Goal: Task Accomplishment & Management: Manage account settings

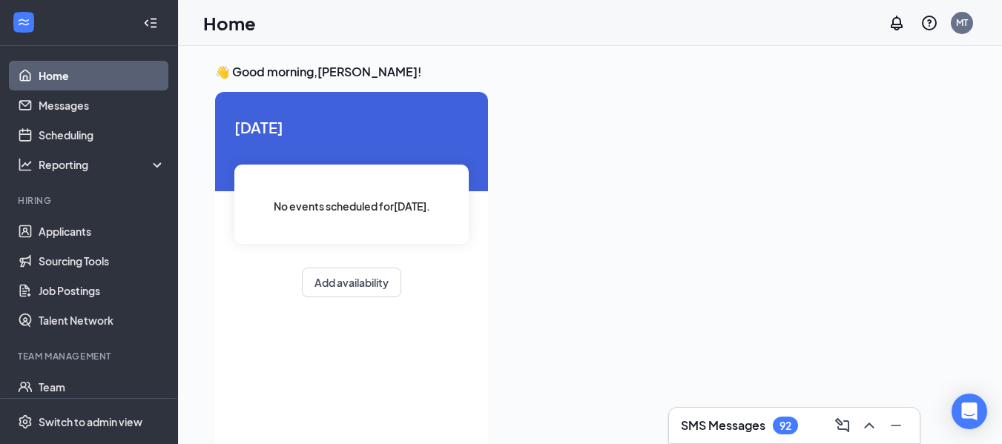
drag, startPoint x: 955, startPoint y: 1, endPoint x: 737, endPoint y: 4, distance: 217.4
click at [737, 4] on div "Home MT" at bounding box center [590, 23] width 824 height 46
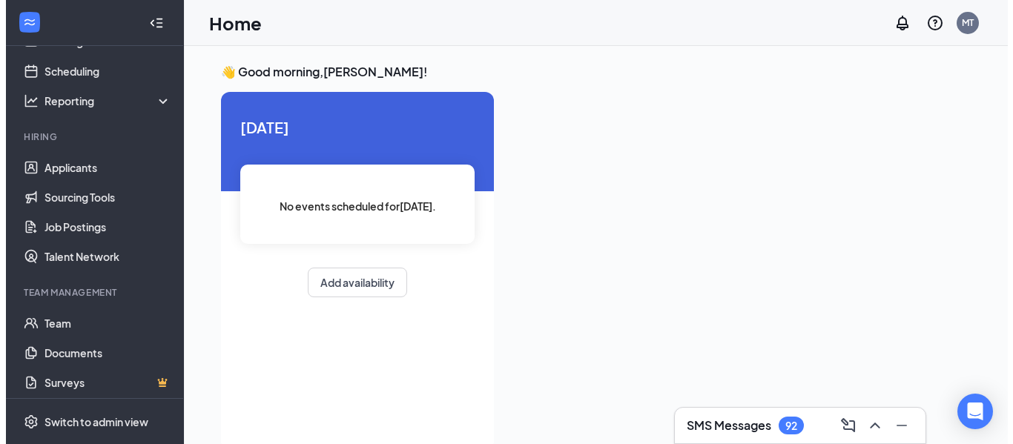
scroll to position [69, 0]
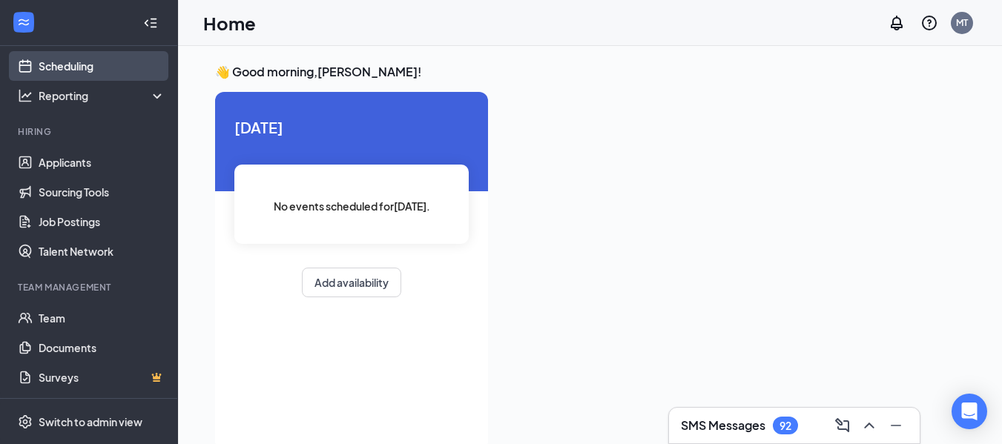
click at [77, 66] on link "Scheduling" at bounding box center [102, 66] width 127 height 30
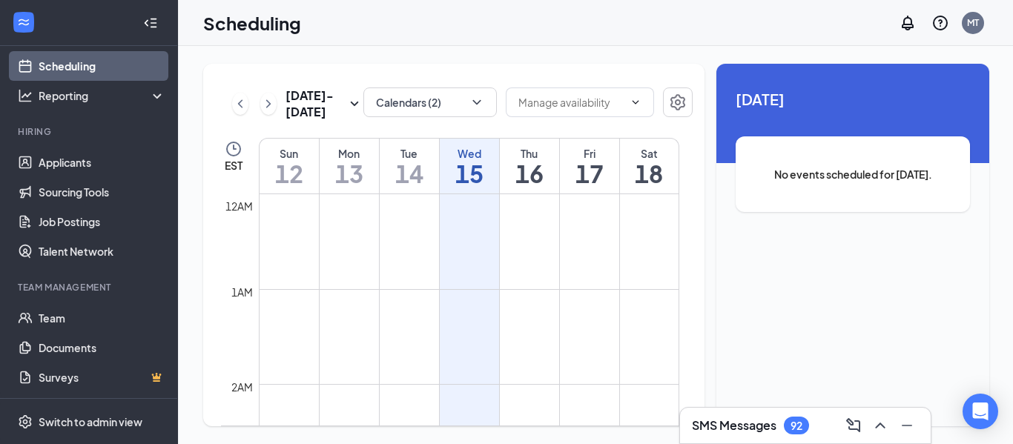
scroll to position [729, 0]
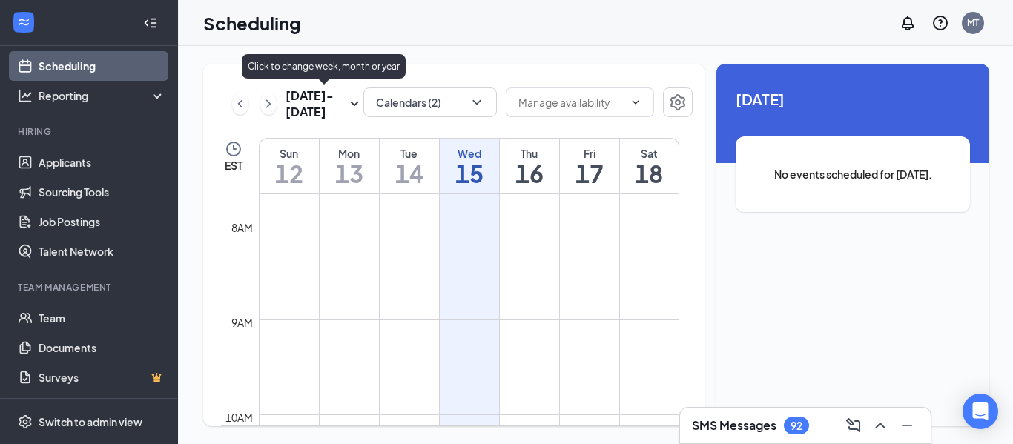
click at [349, 103] on icon "SmallChevronDown" at bounding box center [355, 104] width 18 height 18
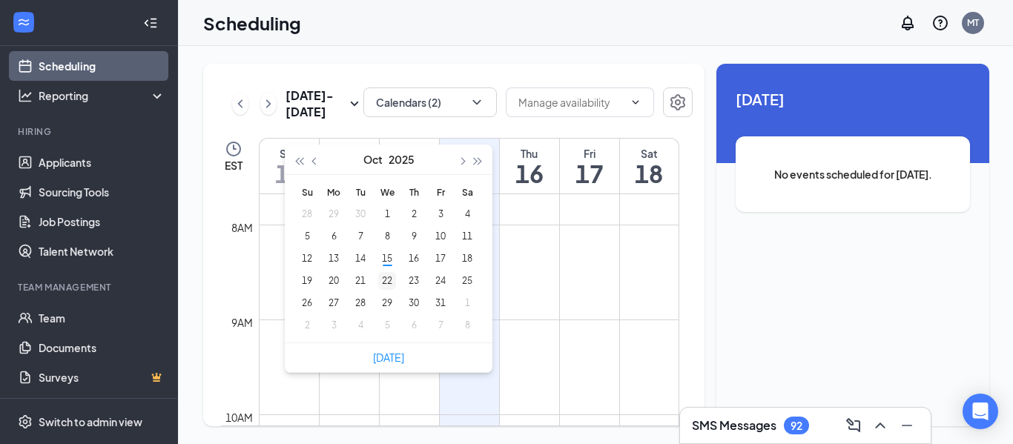
type input "[DATE]"
click at [387, 274] on div "22" at bounding box center [387, 281] width 18 height 18
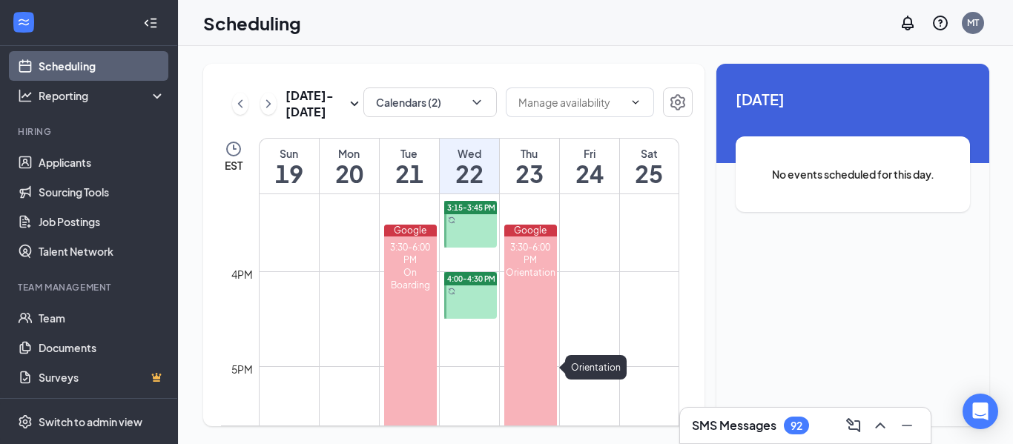
scroll to position [1437, 0]
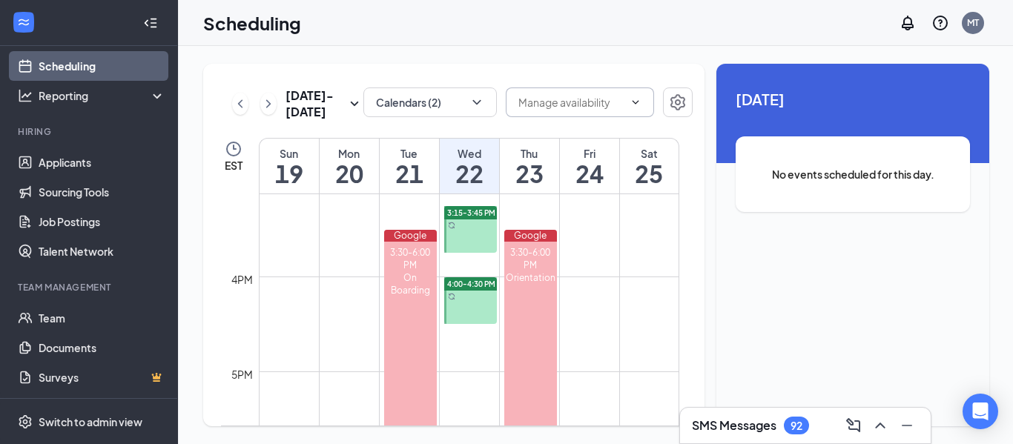
click at [633, 103] on icon "ChevronDown" at bounding box center [636, 102] width 12 height 12
click at [611, 69] on div "[DATE] - [DATE] Calendars (2) Delete all availability EST Sun 19 Mon 20 Tue 21 …" at bounding box center [453, 245] width 501 height 363
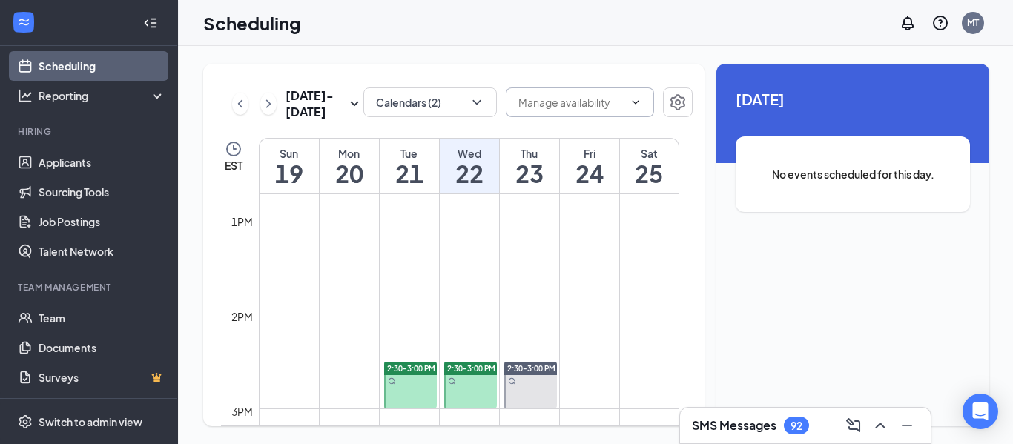
scroll to position [1205, 0]
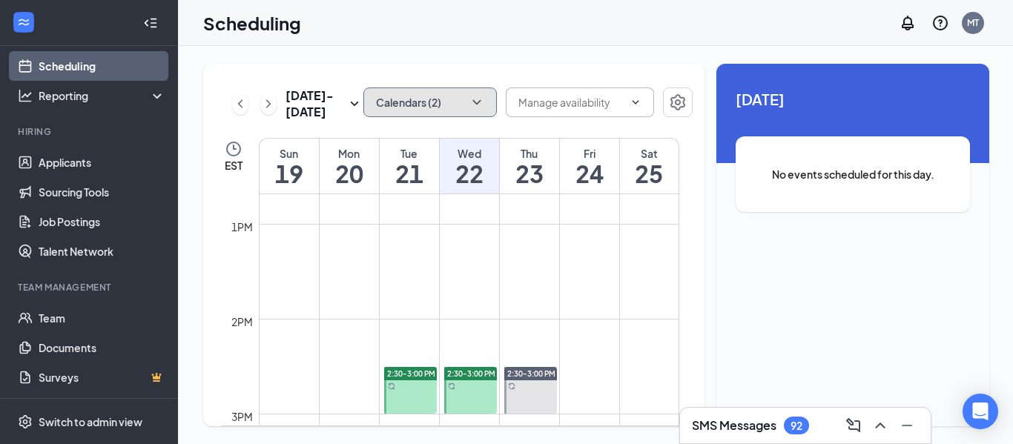
click at [476, 100] on icon "ChevronDown" at bounding box center [477, 102] width 15 height 15
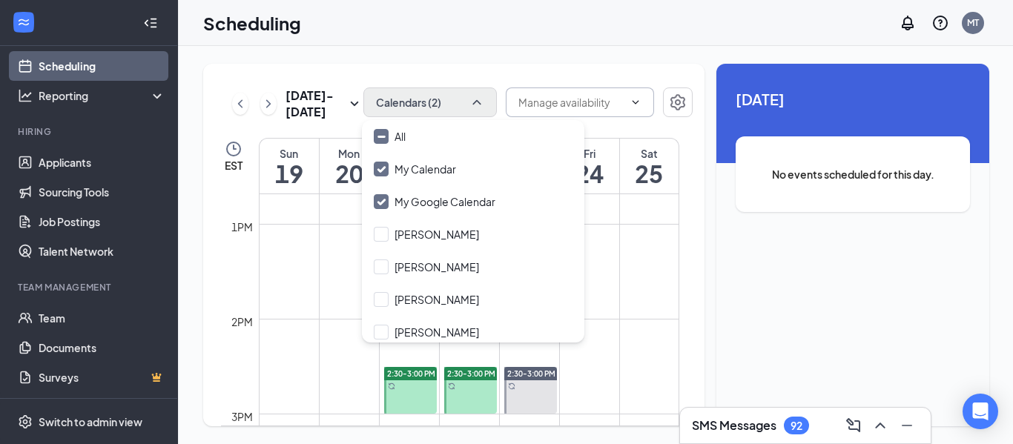
click at [525, 71] on div "[DATE] - [DATE] Calendars (2) Delete all availability EST Sun 19 Mon 20 Tue 21 …" at bounding box center [453, 245] width 501 height 363
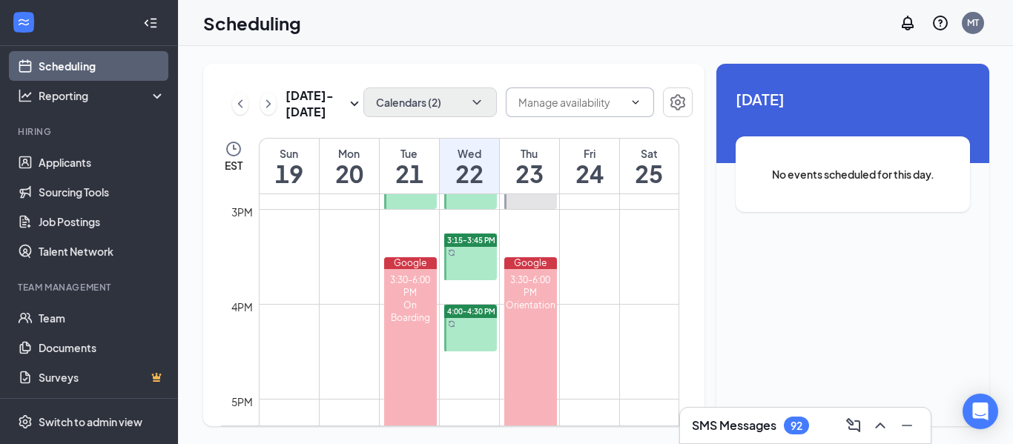
scroll to position [1415, 0]
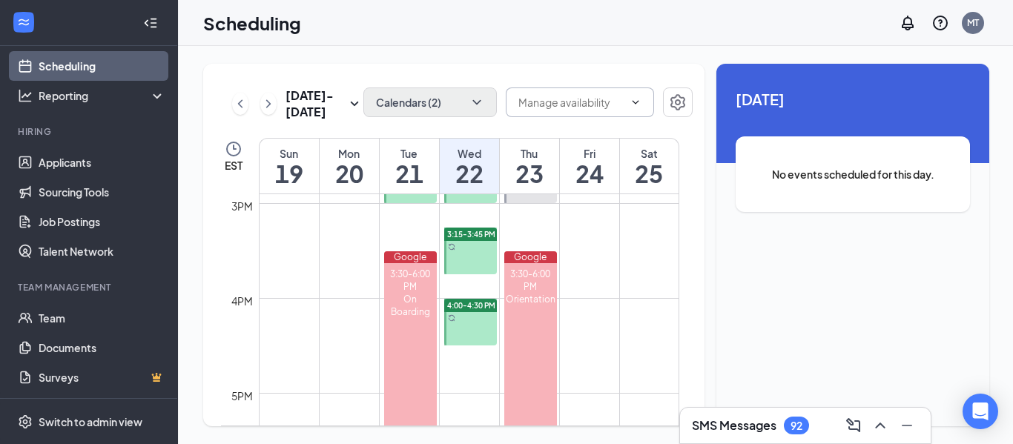
click at [490, 303] on span "4:00-4:30 PM" at bounding box center [471, 305] width 48 height 10
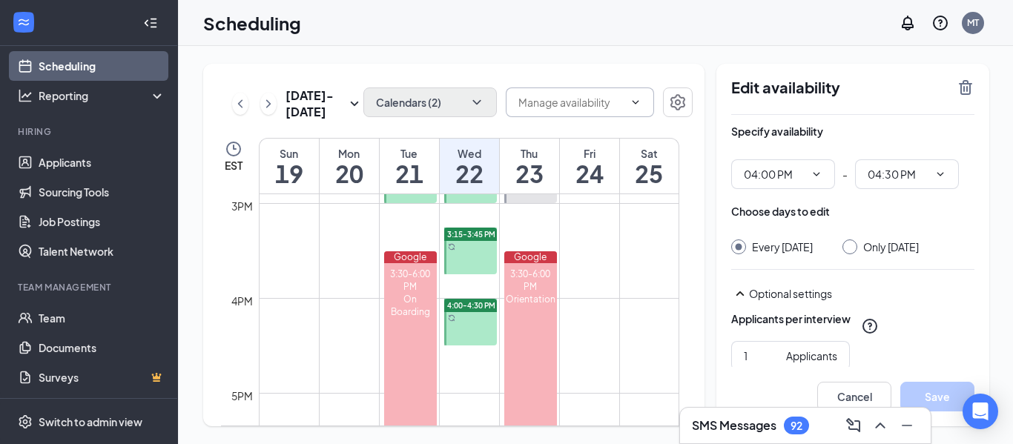
drag, startPoint x: 960, startPoint y: 234, endPoint x: 959, endPoint y: 224, distance: 10.4
click at [959, 225] on div "Choose days to edit Every [DATE] Only [DATE]" at bounding box center [852, 229] width 243 height 50
click at [963, 84] on icon "TrashOutline" at bounding box center [965, 87] width 13 height 15
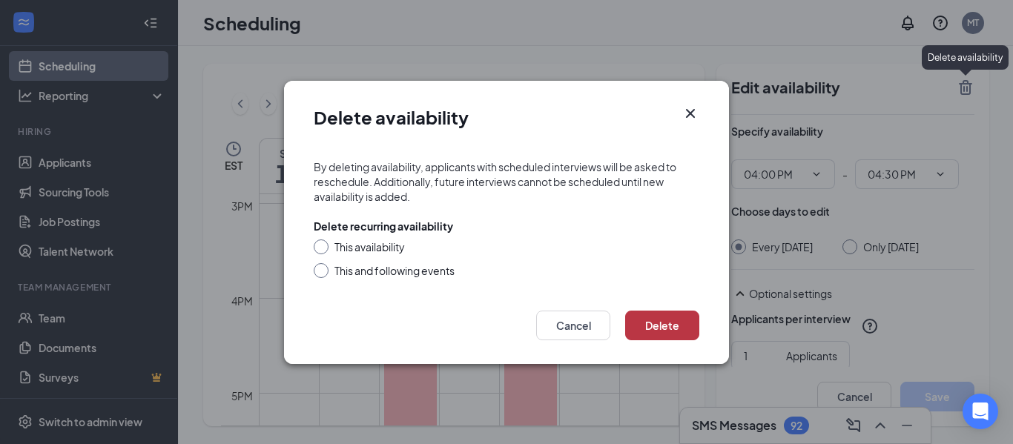
click at [667, 318] on button "Delete" at bounding box center [662, 326] width 74 height 30
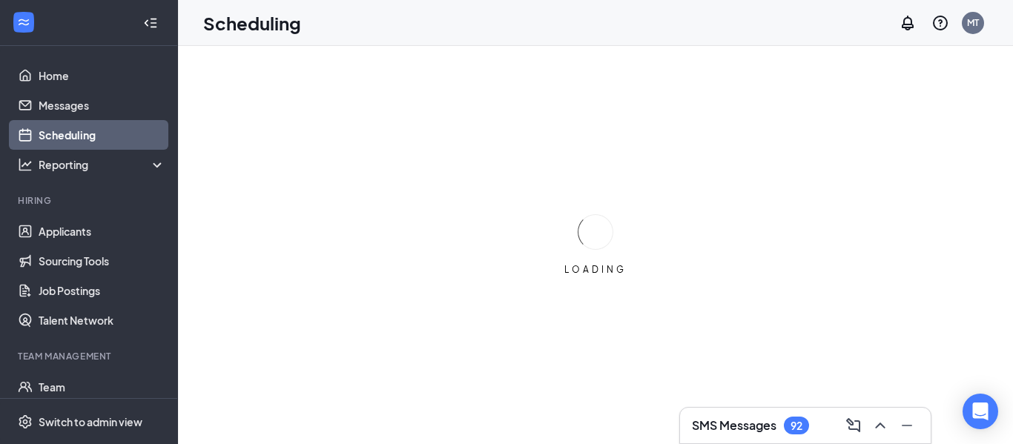
click at [667, 318] on div "LOADING" at bounding box center [595, 245] width 835 height 398
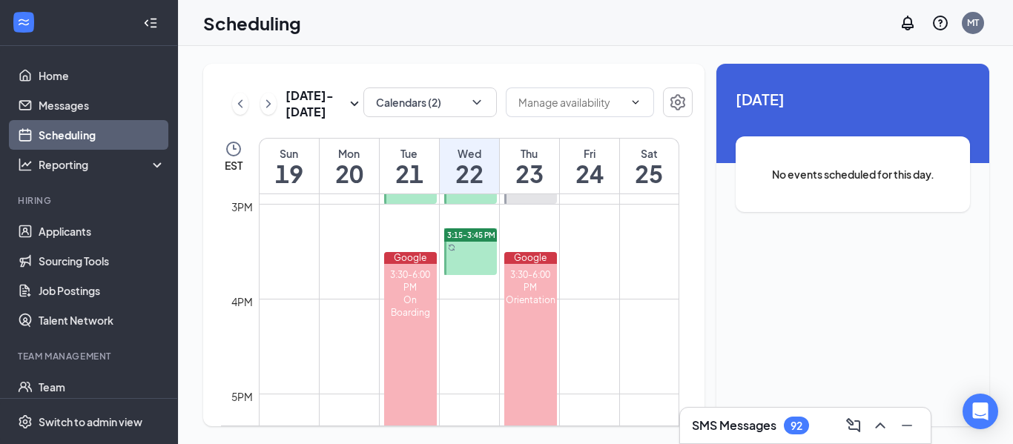
scroll to position [1417, 0]
click at [461, 320] on td at bounding box center [469, 309] width 421 height 24
click at [632, 243] on td at bounding box center [469, 238] width 421 height 24
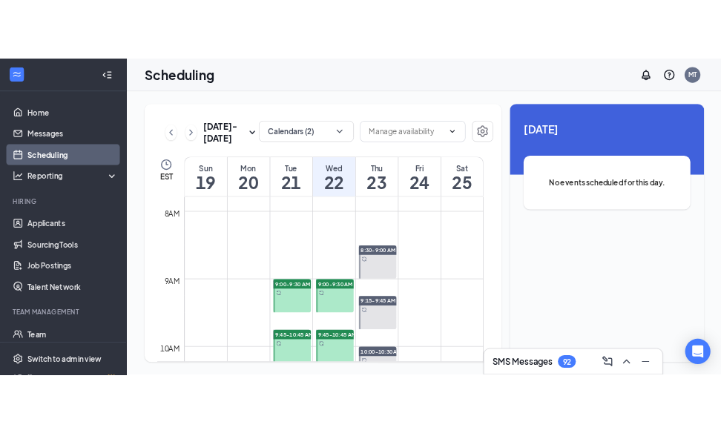
scroll to position [847, 0]
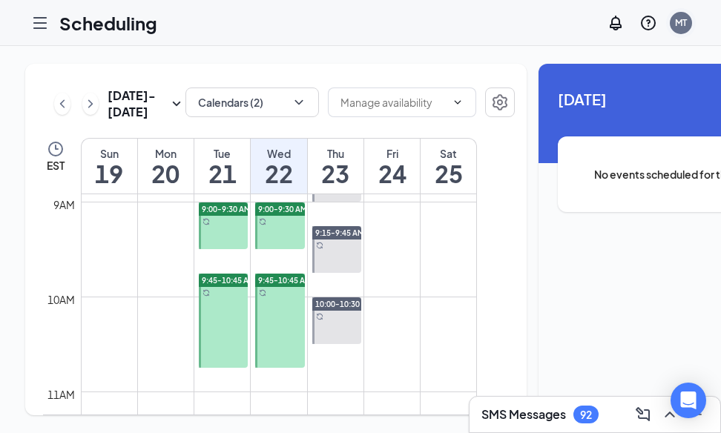
click at [688, 29] on div "MT" at bounding box center [681, 23] width 22 height 22
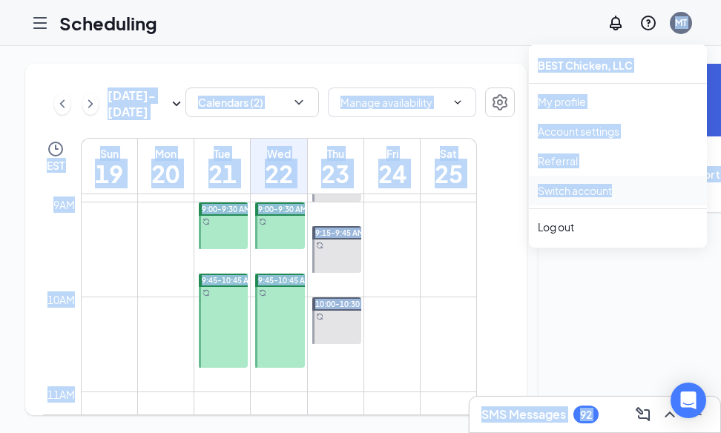
drag, startPoint x: 688, startPoint y: 29, endPoint x: 596, endPoint y: 195, distance: 190.3
click at [596, 195] on body "Scheduling MT SMS Messages 92 Oct 19 - Oct 25 Calendars (2) EST Sun 19 Mon 20 T…" at bounding box center [360, 216] width 721 height 433
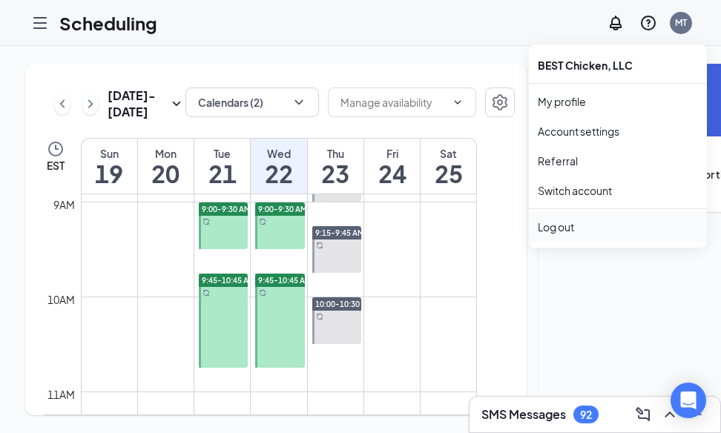
click at [556, 225] on div "Log out" at bounding box center [618, 227] width 160 height 15
